Goal: Check status: Check status

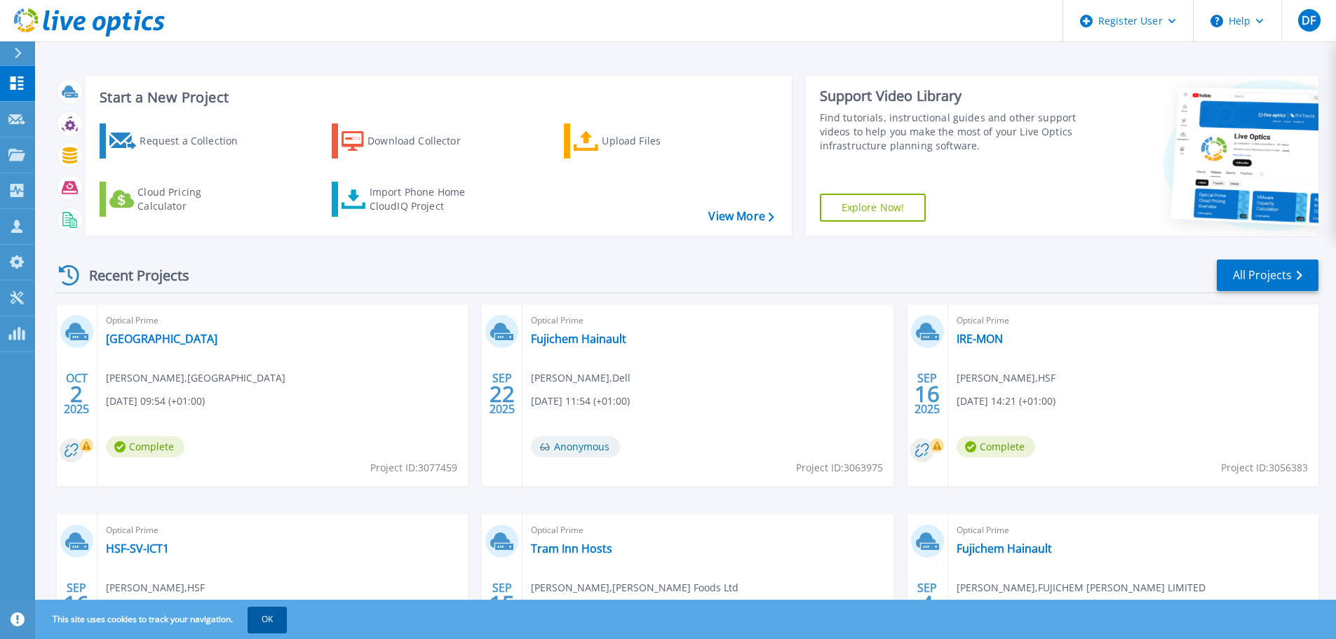
click at [277, 621] on button "OK" at bounding box center [267, 619] width 39 height 25
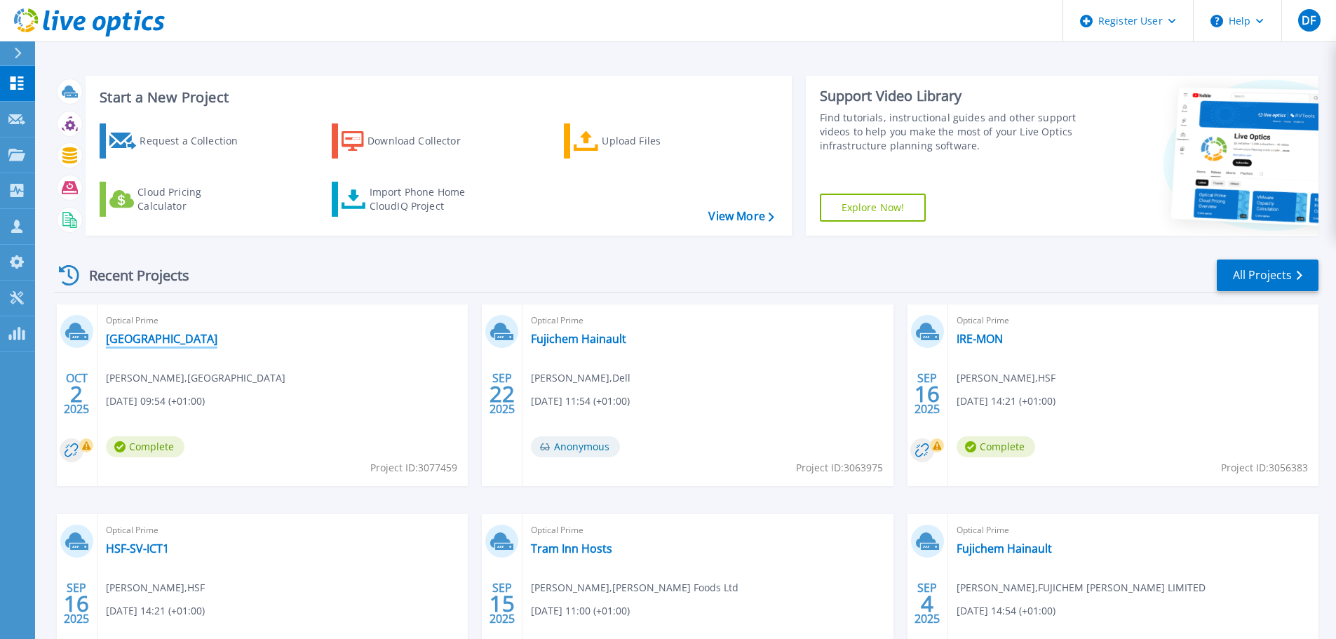
click at [204, 342] on link "[GEOGRAPHIC_DATA]" at bounding box center [162, 339] width 112 height 14
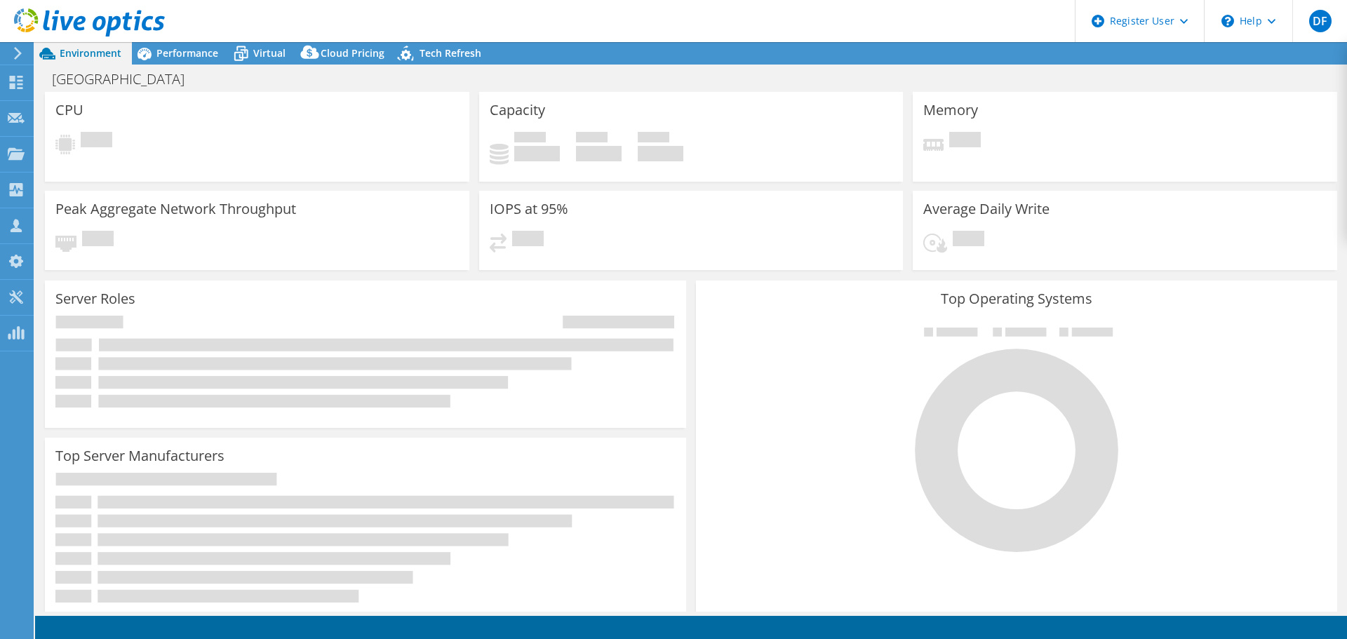
select select "USD"
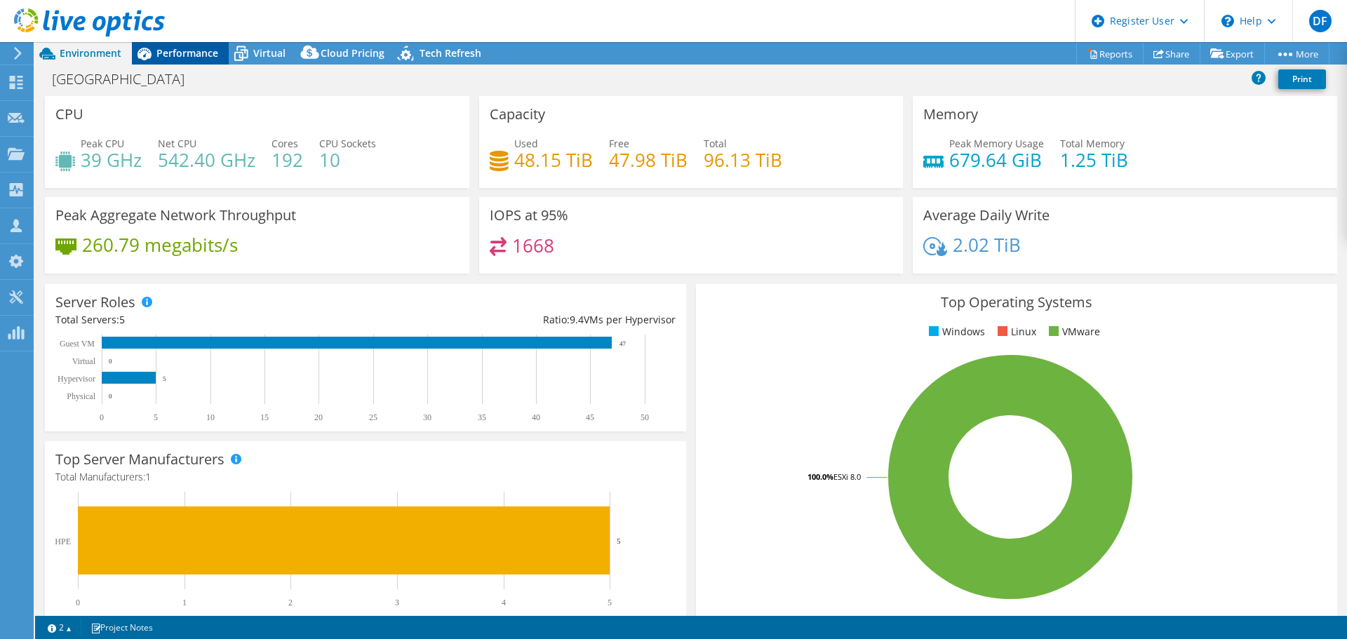
click at [191, 51] on span "Performance" at bounding box center [187, 52] width 62 height 13
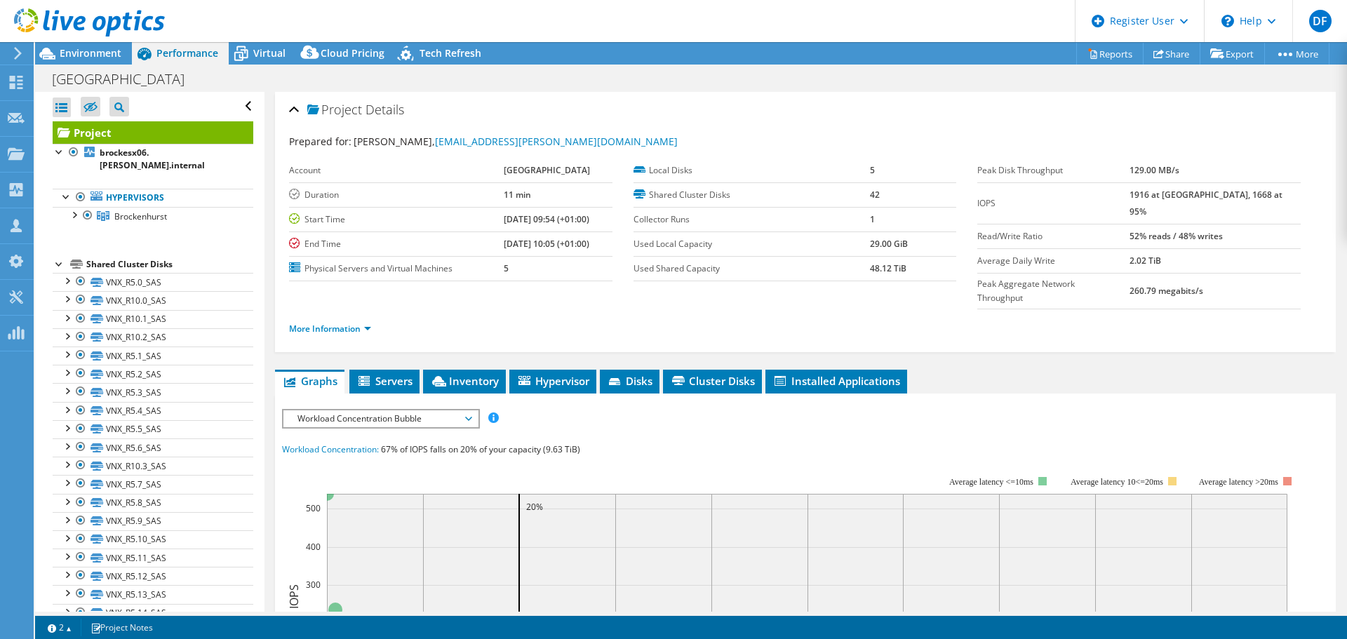
click at [66, 46] on div at bounding box center [82, 23] width 165 height 47
click at [72, 50] on span "Environment" at bounding box center [91, 52] width 62 height 13
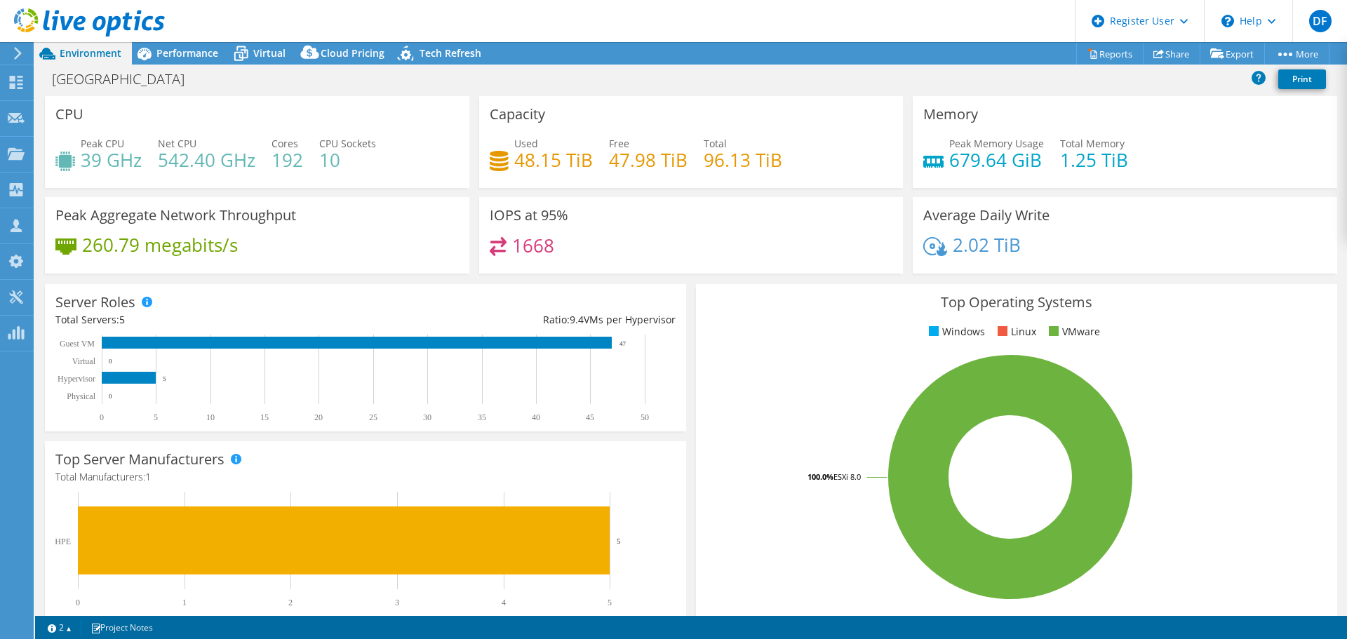
click at [95, 29] on use at bounding box center [89, 22] width 151 height 28
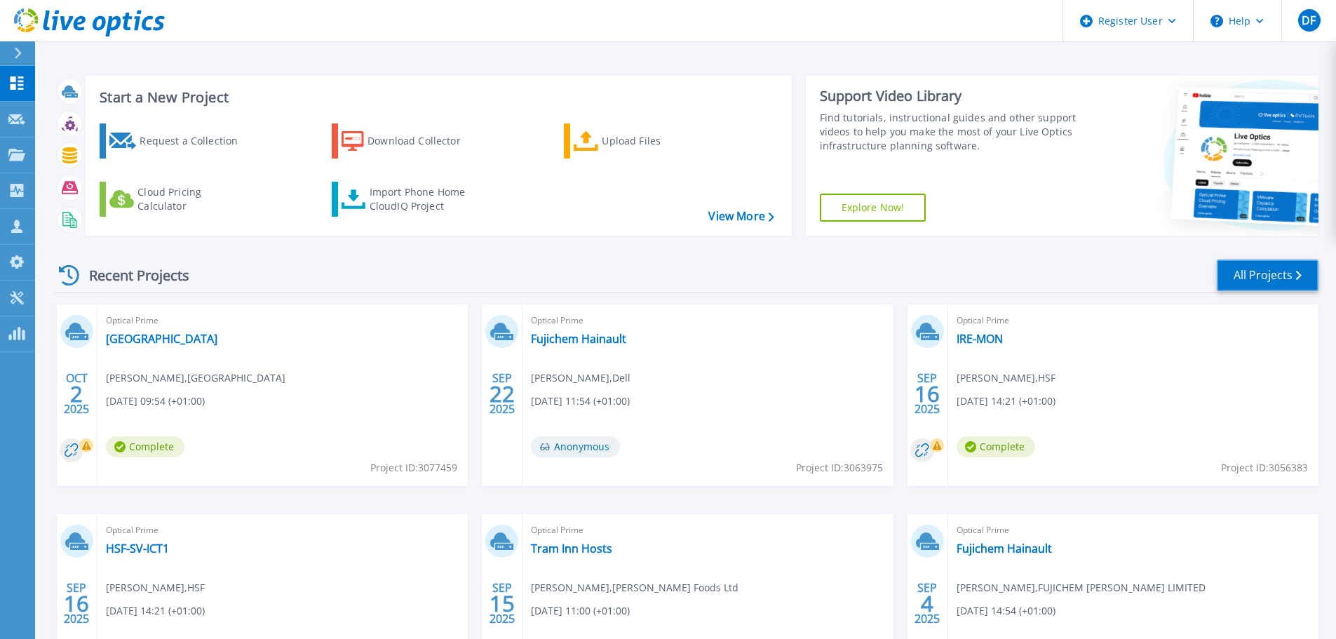
click at [1262, 281] on link "All Projects" at bounding box center [1268, 276] width 102 height 32
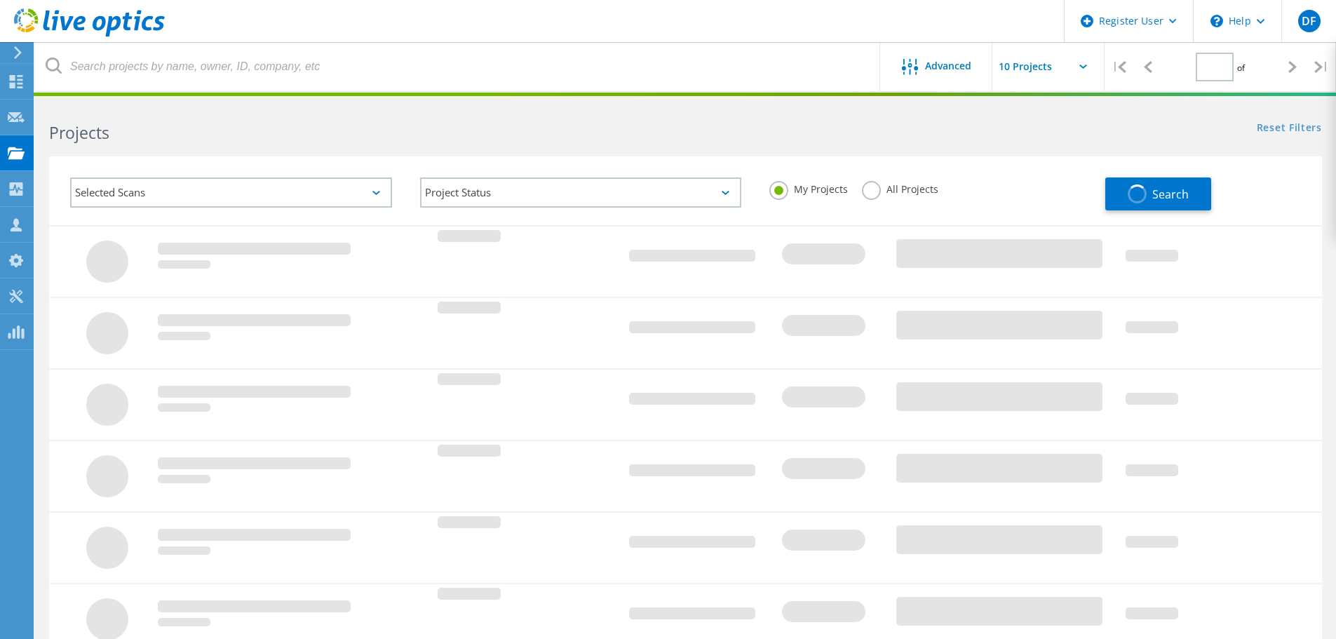
type input "1"
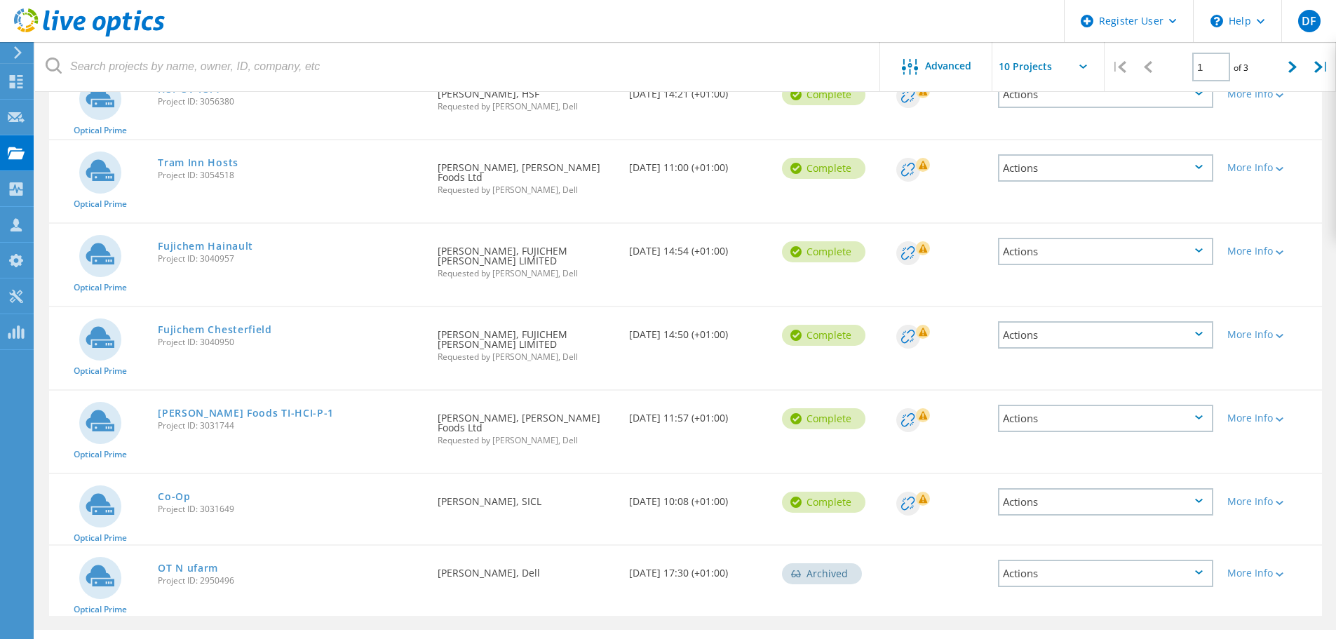
scroll to position [424, 0]
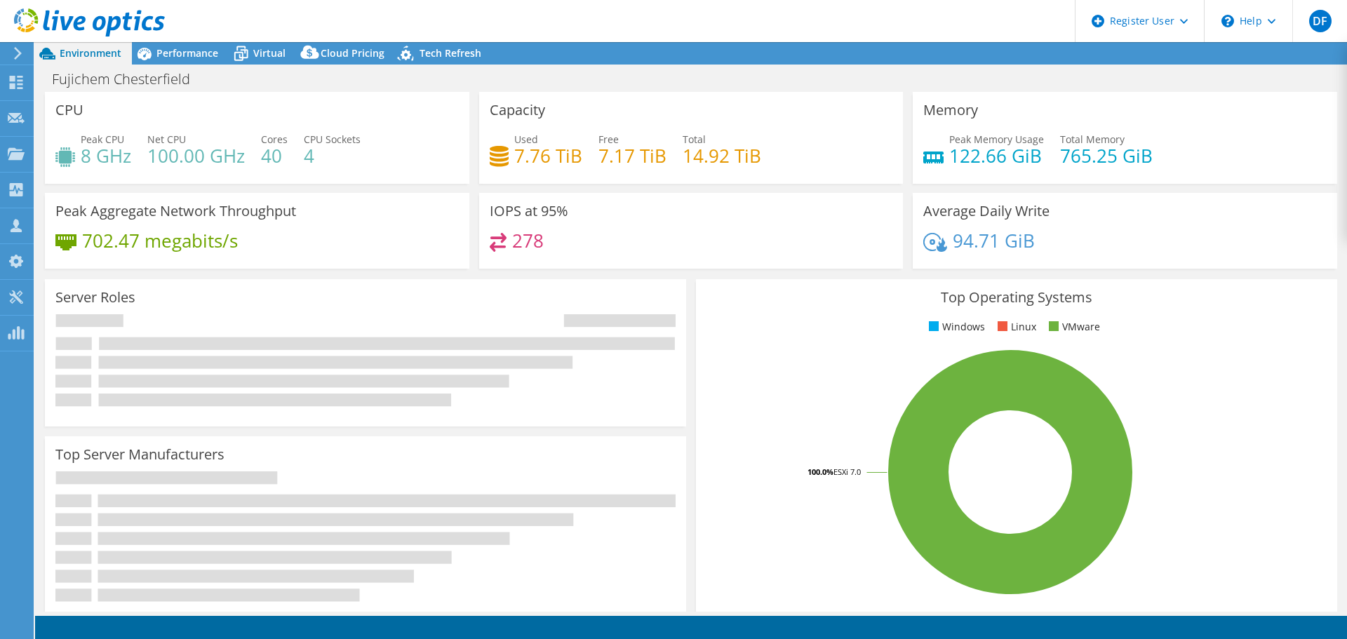
select select "USD"
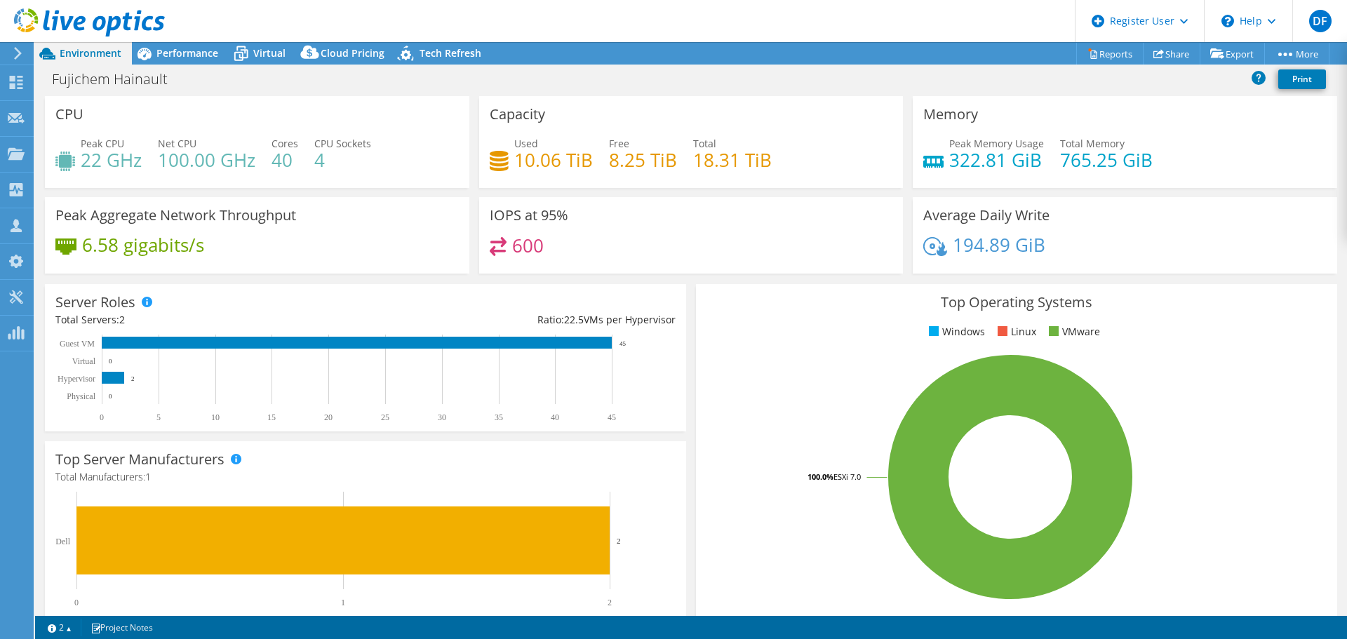
select select "USD"
